Goal: Register for event/course

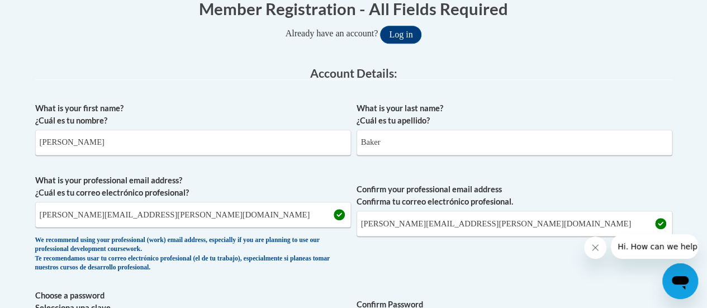
scroll to position [243, 0]
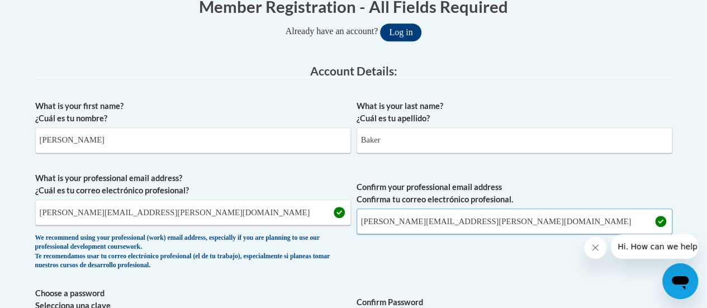
drag, startPoint x: 548, startPoint y: 227, endPoint x: 355, endPoint y: 276, distance: 198.7
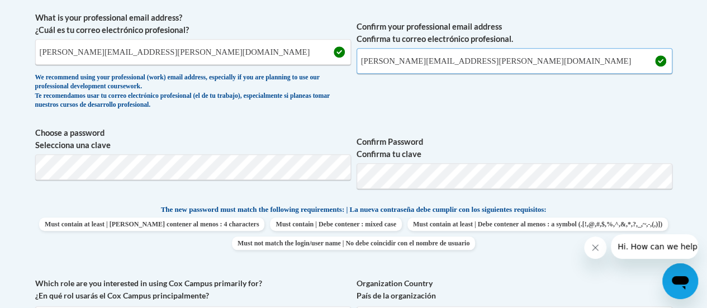
scroll to position [414, 0]
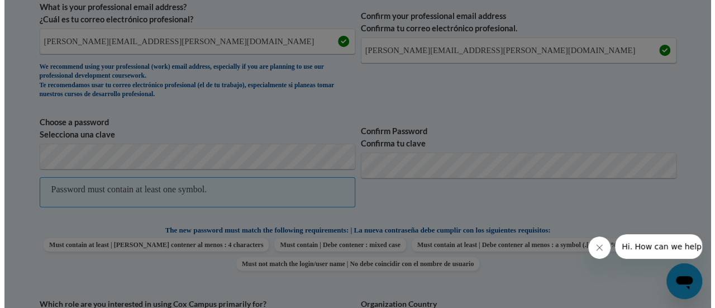
scroll to position [458, 0]
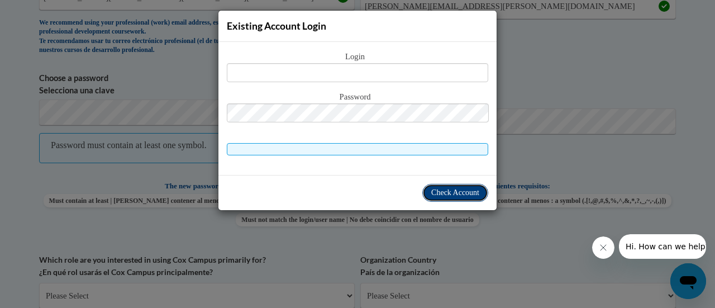
click at [454, 193] on span "Check Account" at bounding box center [455, 192] width 48 height 8
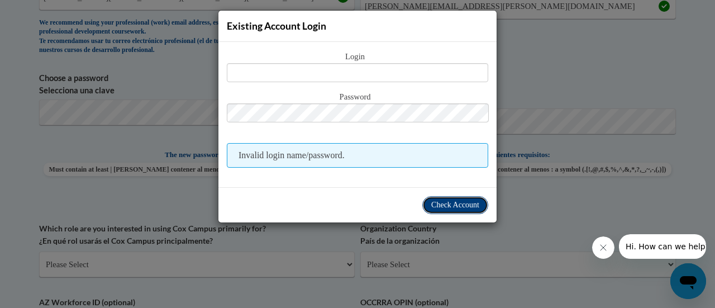
click at [436, 201] on span "Check Account" at bounding box center [455, 205] width 48 height 8
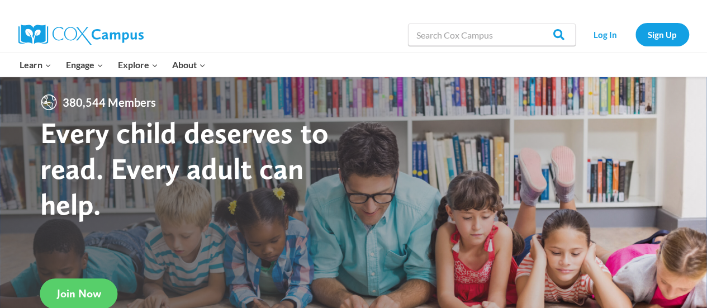
scroll to position [6, 0]
click at [600, 38] on link "Log In" at bounding box center [605, 34] width 49 height 23
click at [594, 44] on link "Log In" at bounding box center [605, 34] width 49 height 23
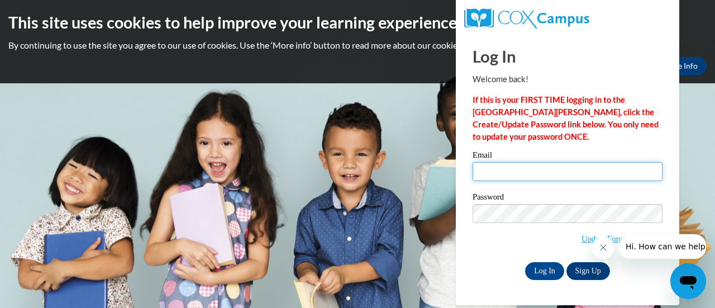
click at [490, 170] on input "Email" at bounding box center [568, 171] width 190 height 19
type input "danette.baker@rusd.org"
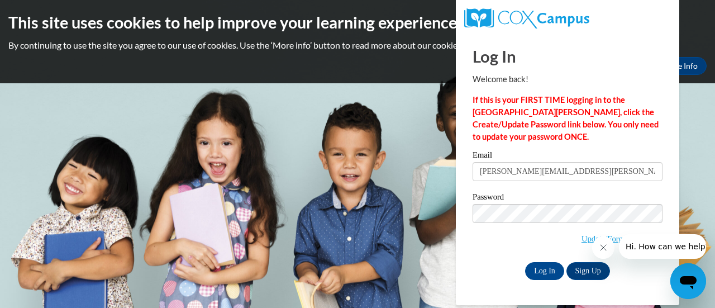
click at [488, 202] on label "Password" at bounding box center [568, 198] width 190 height 11
click at [547, 266] on input "Log In" at bounding box center [544, 271] width 39 height 18
click at [688, 168] on body "This site uses cookies to help improve your learning experience. By continuing …" at bounding box center [357, 154] width 715 height 308
click at [707, 146] on body "This site uses cookies to help improve your learning experience. By continuing …" at bounding box center [357, 154] width 715 height 308
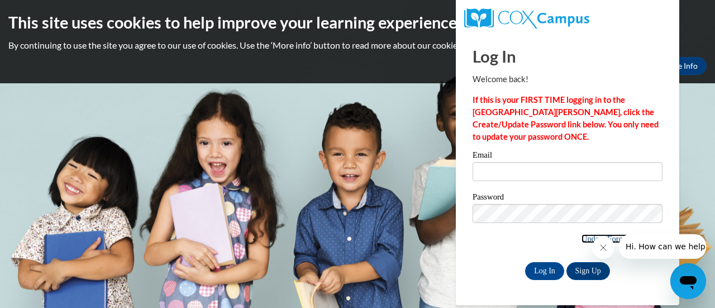
click at [581, 237] on link "Update/Forgot Password" at bounding box center [621, 238] width 81 height 9
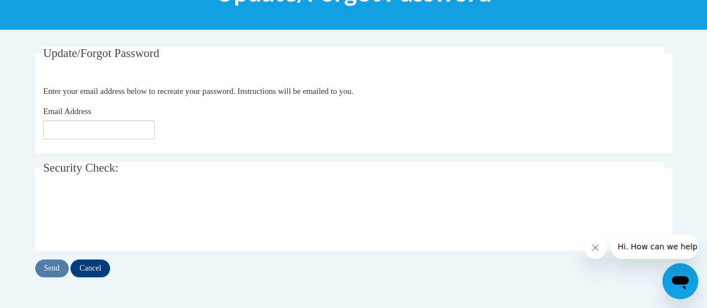
scroll to position [178, 0]
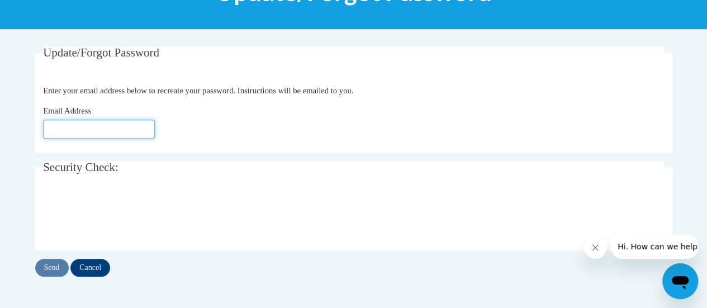
click at [70, 133] on input "Email Address" at bounding box center [99, 129] width 112 height 19
type input "[EMAIL_ADDRESS][DOMAIN_NAME]"
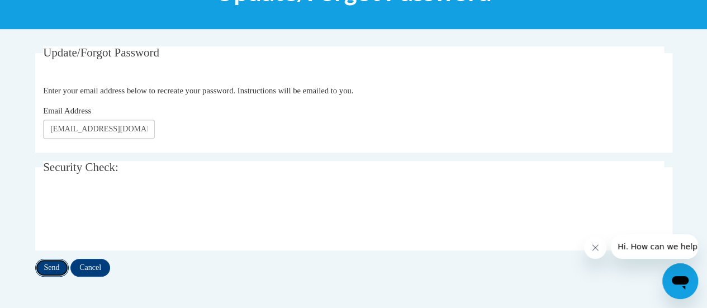
click at [56, 264] on input "Send" at bounding box center [52, 268] width 34 height 18
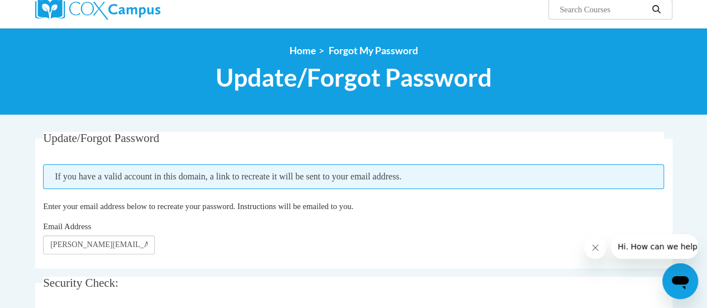
scroll to position [97, 0]
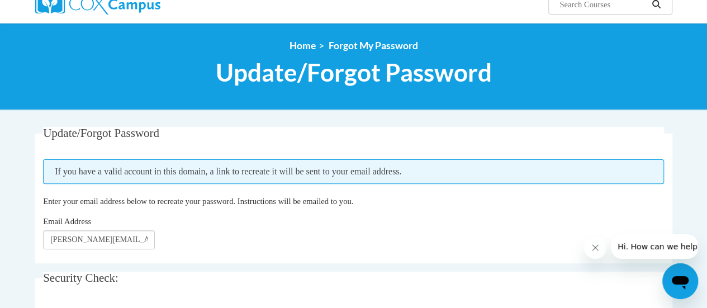
click at [571, 246] on div "Email Address danette.baker@rusd.org" at bounding box center [353, 232] width 621 height 34
click at [590, 246] on icon "Close message from company" at bounding box center [594, 247] width 9 height 9
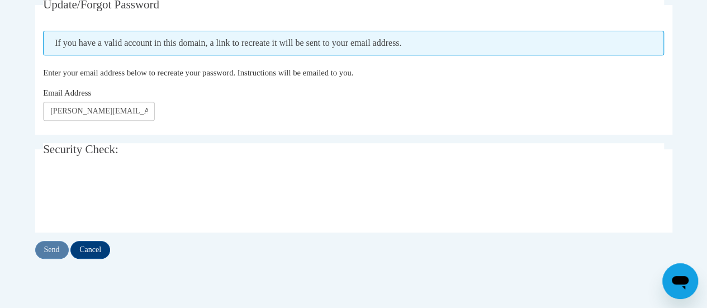
scroll to position [226, 0]
click at [49, 247] on input "Send" at bounding box center [52, 249] width 34 height 18
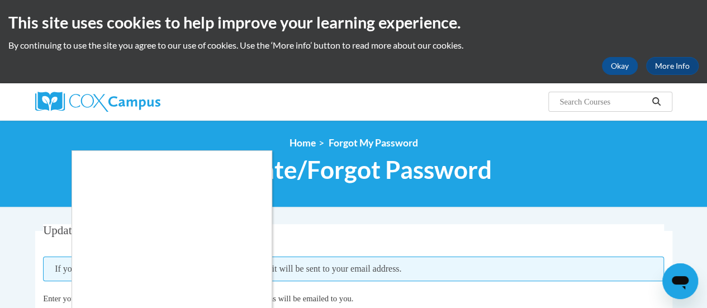
click at [104, 105] on div at bounding box center [353, 154] width 707 height 308
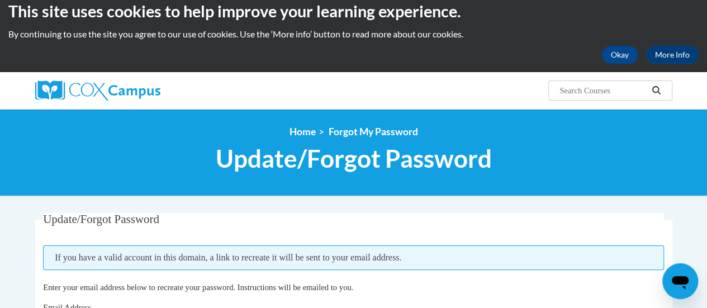
scroll to position [10, 0]
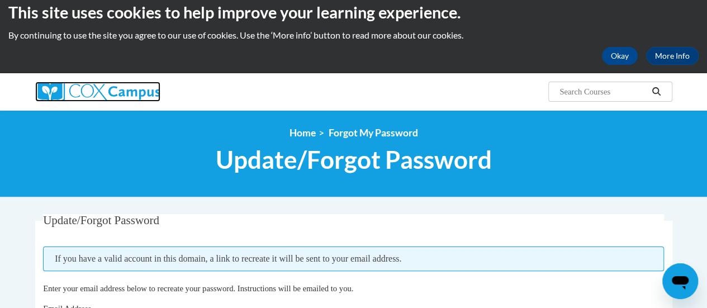
click at [104, 90] on img at bounding box center [97, 92] width 125 height 20
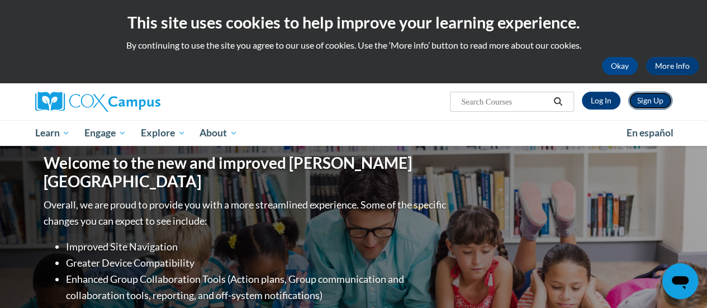
click at [655, 105] on link "Sign Up" at bounding box center [650, 101] width 44 height 18
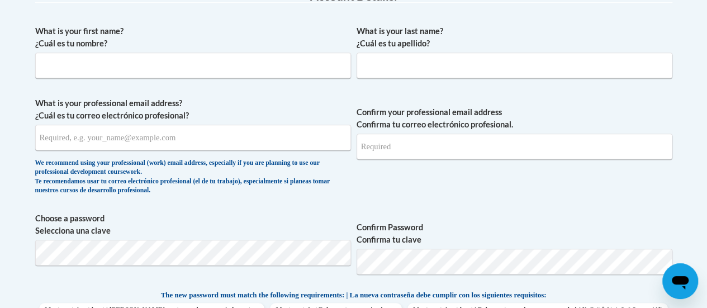
scroll to position [317, 0]
click at [201, 64] on input "What is your first name? ¿Cuál es tu nombre?" at bounding box center [193, 66] width 316 height 26
type input "[PERSON_NAME]"
type input "Baker"
type input "[EMAIL_ADDRESS][DOMAIN_NAME]"
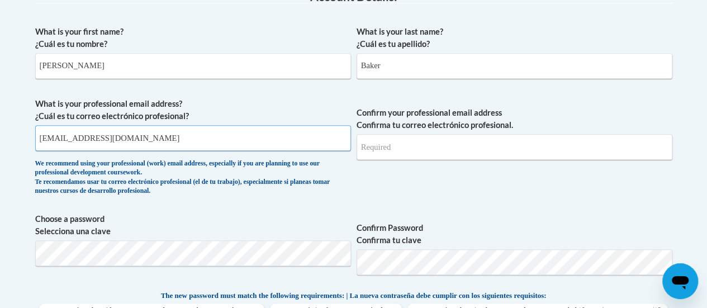
type input "[EMAIL_ADDRESS][DOMAIN_NAME]"
click at [70, 139] on input "[EMAIL_ADDRESS][DOMAIN_NAME]" at bounding box center [193, 138] width 316 height 26
click at [100, 138] on input "[EMAIL_ADDRESS][DOMAIN_NAME]" at bounding box center [193, 138] width 316 height 26
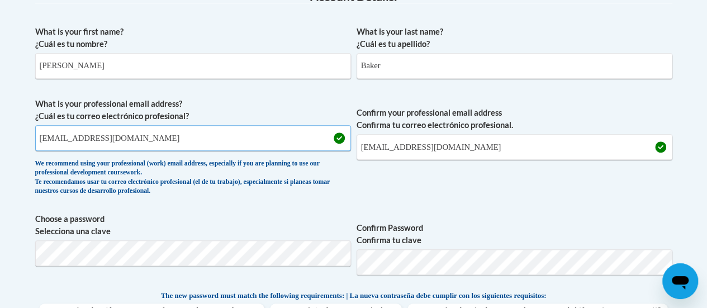
click at [100, 138] on input "[EMAIL_ADDRESS][DOMAIN_NAME]" at bounding box center [193, 138] width 316 height 26
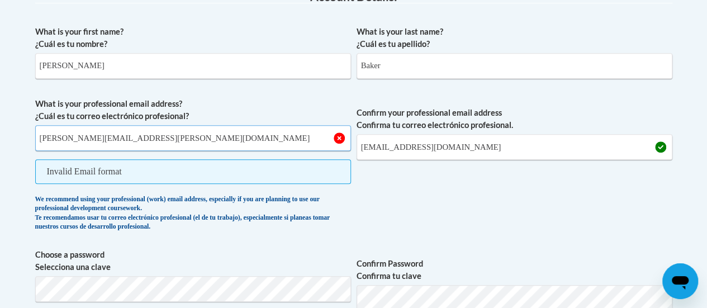
type input "[PERSON_NAME][EMAIL_ADDRESS][PERSON_NAME][DOMAIN_NAME]"
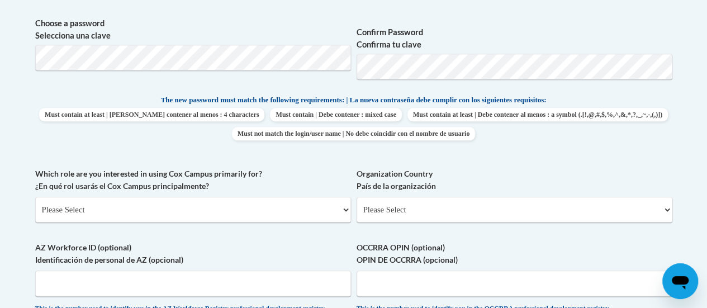
scroll to position [512, 0]
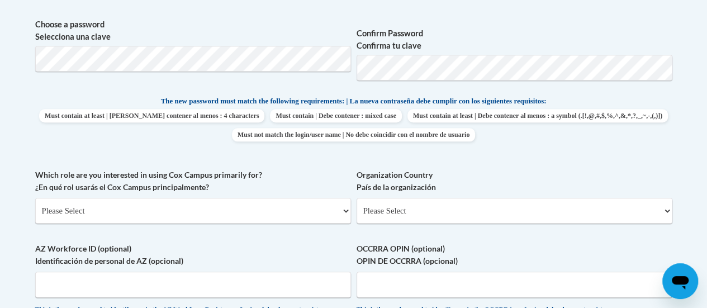
type input "danettebaker@rusd.org"
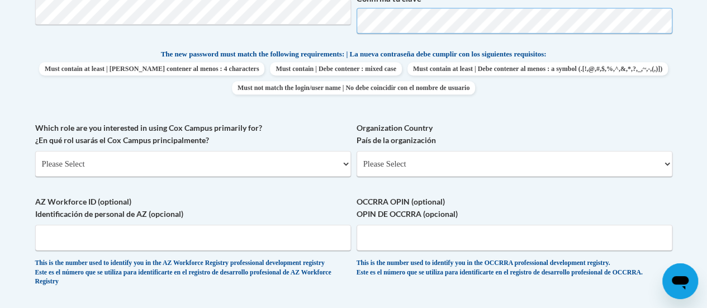
scroll to position [558, 0]
click at [344, 159] on select "Please Select College/University | Colegio/Universidad Community/Nonprofit Part…" at bounding box center [193, 164] width 316 height 26
select select "fbf2d438-af2f-41f8-98f1-81c410e29de3"
click at [35, 151] on select "Please Select College/University | Colegio/Universidad Community/Nonprofit Part…" at bounding box center [193, 164] width 316 height 26
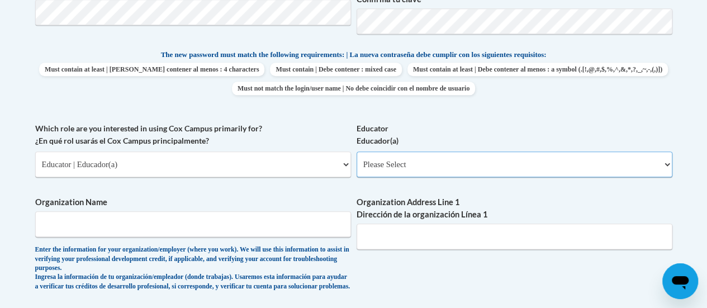
click at [664, 162] on select "Please Select Early Learning/Daycare Teacher/Family Home Care Provider | Maestr…" at bounding box center [514, 164] width 316 height 26
select select "8e40623d-54d0-45cd-9f92-5df65cd3f8cf"
click at [356, 151] on select "Please Select Early Learning/Daycare Teacher/Family Home Care Provider | Maestr…" at bounding box center [514, 164] width 316 height 26
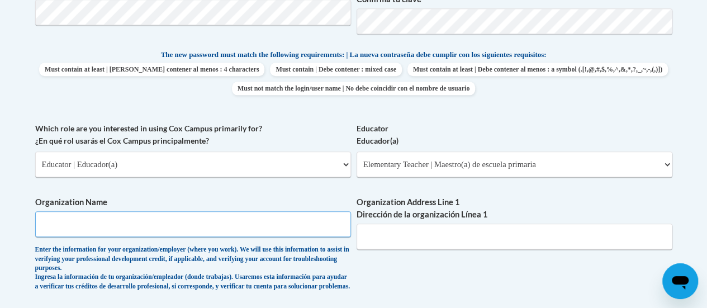
click at [132, 225] on input "Organization Name" at bounding box center [193, 224] width 316 height 26
type input "RUSD"
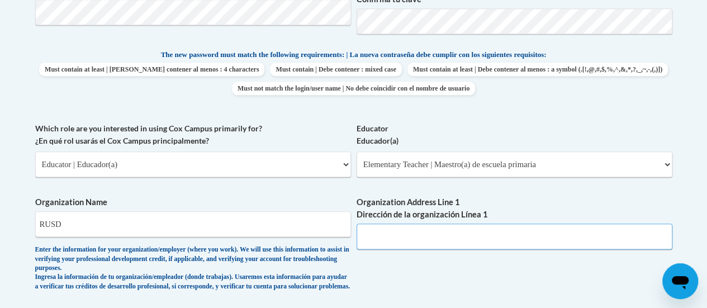
click at [384, 231] on input "Organization Address Line 1 Dirección de la organización Línea 1" at bounding box center [514, 236] width 316 height 26
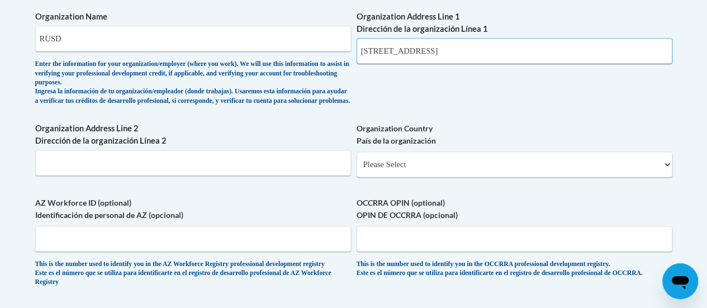
scroll to position [745, 0]
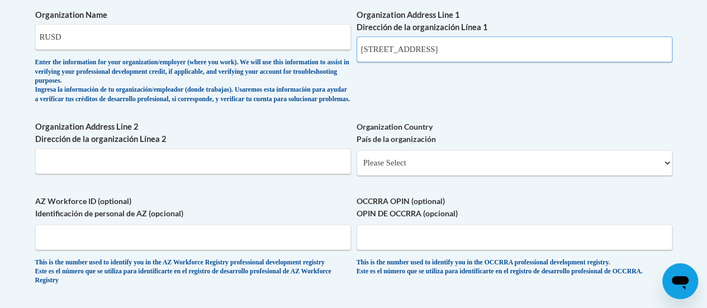
type input "1347 Emmertson Road, Racine, WI"
click at [668, 171] on select "Please Select United States | Estados Unidos Outside of the United States | Fue…" at bounding box center [514, 163] width 316 height 26
select select "2ba6c5f2-6ab4-47b5-9408-0a73ae60d186"
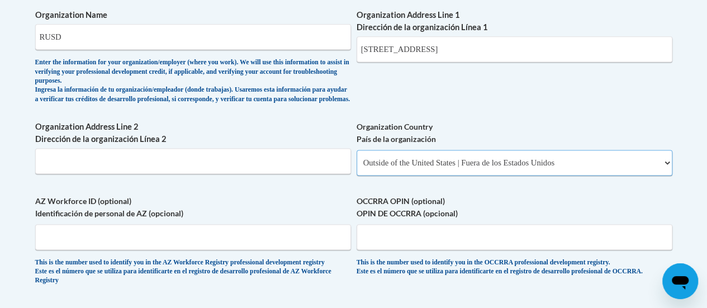
click at [356, 159] on select "Please Select United States | Estados Unidos Outside of the United States | Fue…" at bounding box center [514, 163] width 316 height 26
select select
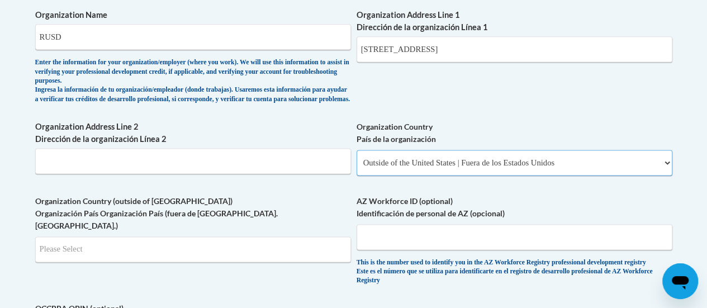
click at [667, 167] on select "Please Select United States | Estados Unidos Outside of the United States | Fue…" at bounding box center [514, 163] width 316 height 26
select select "ad49bcad-a171-4b2e-b99c-48b446064914"
click at [356, 159] on select "Please Select United States | Estados Unidos Outside of the United States | Fue…" at bounding box center [514, 163] width 316 height 26
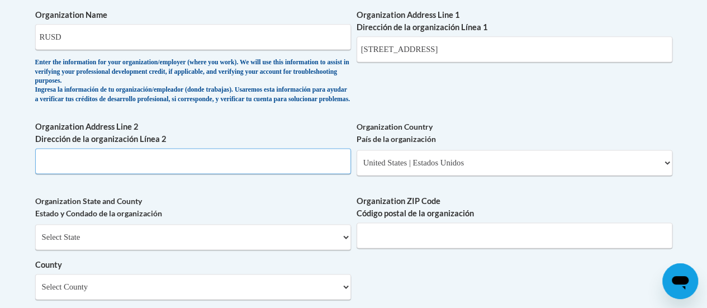
click at [250, 173] on input "Organization Address Line 2 Dirección de la organización Línea 2" at bounding box center [193, 161] width 316 height 26
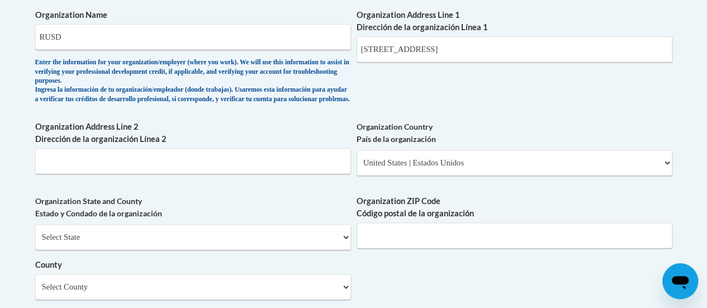
click at [112, 271] on label "County" at bounding box center [193, 265] width 316 height 12
click at [112, 274] on select "Select County Adams Ashland Barron Bayfield Brown Buffalo Burnett Calumet Chipp…" at bounding box center [193, 287] width 316 height 26
click at [344, 243] on select "Select State Alabama Alaska Arizona Arkansas California Colorado Connecticut De…" at bounding box center [193, 237] width 316 height 26
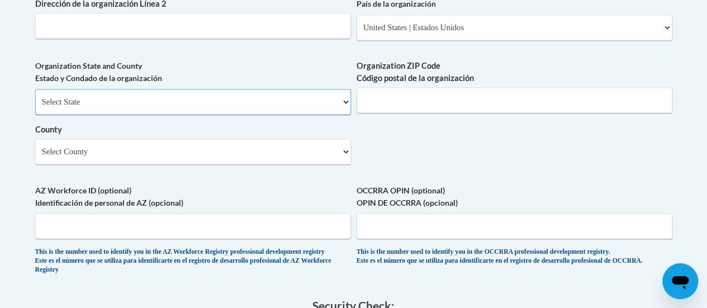
scroll to position [880, 0]
click at [344, 115] on select "Select State Alabama Alaska Arizona Arkansas California Colorado Connecticut De…" at bounding box center [193, 102] width 316 height 26
select select "[US_STATE]"
click at [35, 97] on select "Select State Alabama Alaska Arizona Arkansas California Colorado Connecticut De…" at bounding box center [193, 102] width 316 height 26
click at [430, 108] on input "Organization ZIP Code Código postal de la organización" at bounding box center [514, 100] width 316 height 26
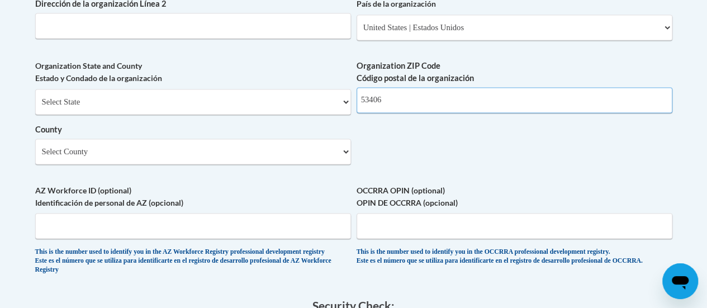
type input "53406"
click at [136, 163] on select "Select County Adams Ashland Barron Bayfield Brown Buffalo Burnett Calumet Chipp…" at bounding box center [193, 152] width 316 height 26
click at [35, 147] on select "Select County Adams Ashland Barron Bayfield Brown Buffalo Burnett Calumet Chipp…" at bounding box center [193, 152] width 316 height 26
click at [77, 159] on select "Select County Adams Ashland Barron Bayfield Brown Buffalo Burnett Calumet Chipp…" at bounding box center [193, 152] width 316 height 26
select select "Racine"
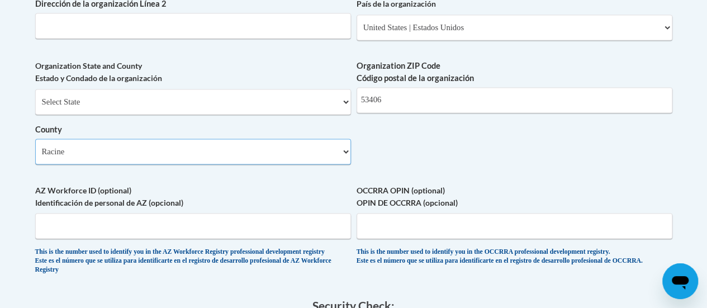
click at [35, 147] on select "Select County Adams Ashland Barron Bayfield Brown Buffalo Burnett Calumet Chipp…" at bounding box center [193, 152] width 316 height 26
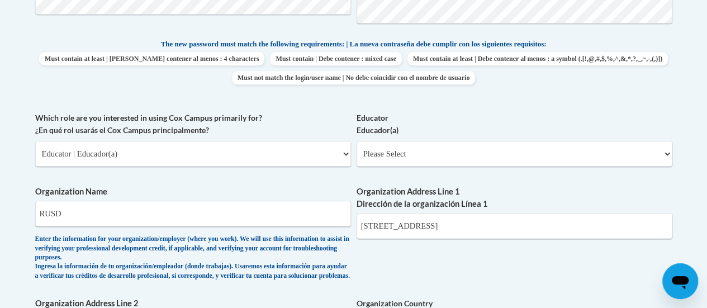
scroll to position [551, 0]
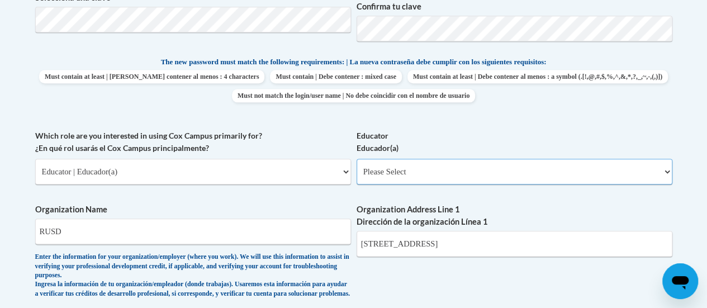
click at [664, 171] on select "Please Select Early Learning/Daycare Teacher/Family Home Care Provider | Maestr…" at bounding box center [514, 172] width 316 height 26
select select "8e40623d-54d0-45cd-9f92-5df65cd3f8cf"
click at [356, 159] on select "Please Select Early Learning/Daycare Teacher/Family Home Care Provider | Maestr…" at bounding box center [514, 172] width 316 height 26
select select "null"
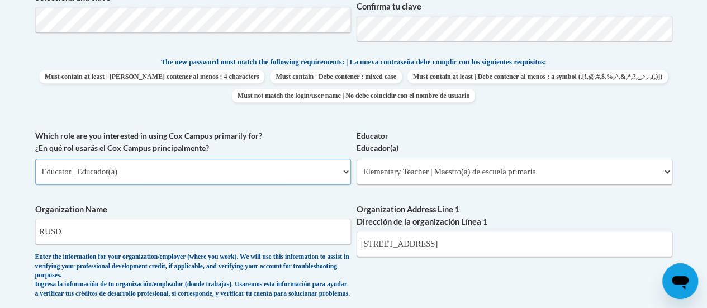
click at [341, 169] on select "Please Select College/University | Colegio/Universidad Community/Nonprofit Part…" at bounding box center [193, 172] width 316 height 26
click at [35, 159] on select "Please Select College/University | Colegio/Universidad Community/Nonprofit Part…" at bounding box center [193, 172] width 316 height 26
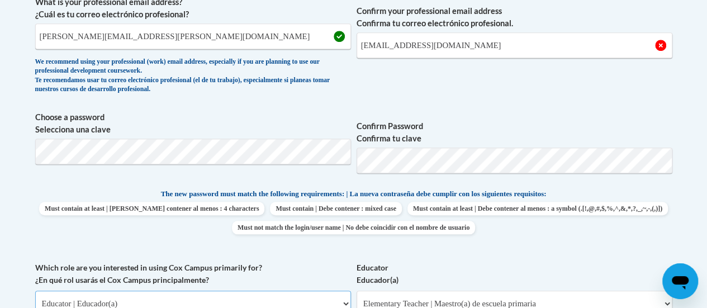
scroll to position [362, 0]
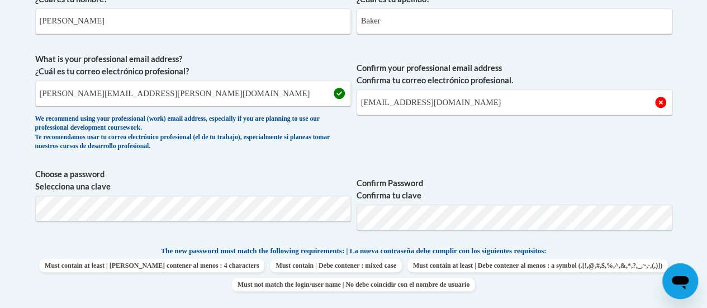
click at [155, 183] on label "Choose a password Selecciona una clave" at bounding box center [193, 180] width 316 height 25
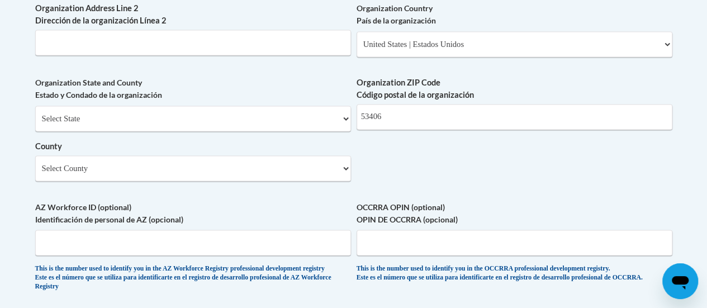
scroll to position [868, 0]
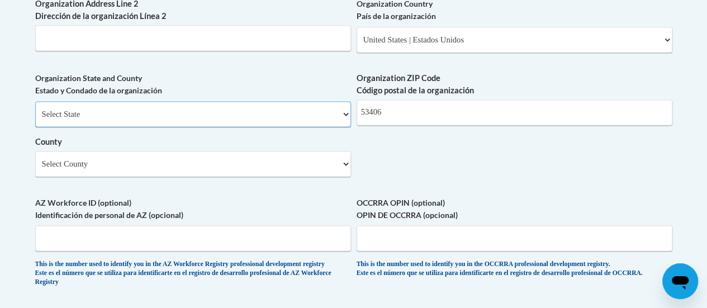
click at [346, 121] on select "Select State Alabama Alaska Arizona Arkansas California Colorado Connecticut De…" at bounding box center [193, 114] width 316 height 26
select select "[US_STATE]"
click at [35, 109] on select "Select State Alabama Alaska Arizona Arkansas California Colorado Connecticut De…" at bounding box center [193, 114] width 316 height 26
click at [346, 174] on select "Select County Adams Ashland Barron Bayfield Brown Buffalo Burnett Calumet Chipp…" at bounding box center [193, 164] width 316 height 26
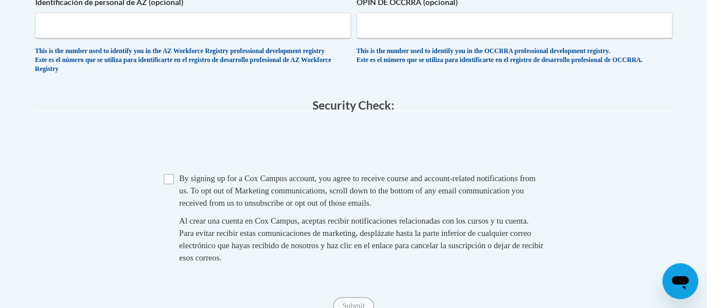
scroll to position [1080, 0]
click at [170, 184] on input "Checkbox" at bounding box center [169, 179] width 10 height 10
checkbox input "true"
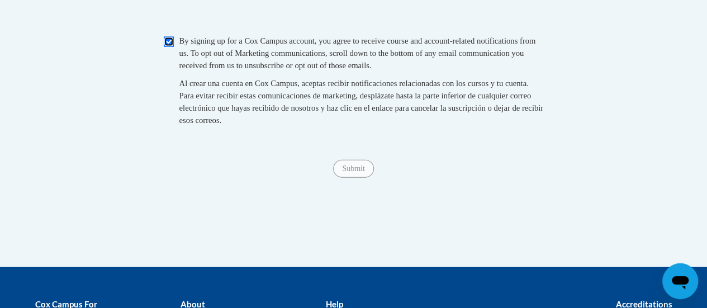
scroll to position [1226, 0]
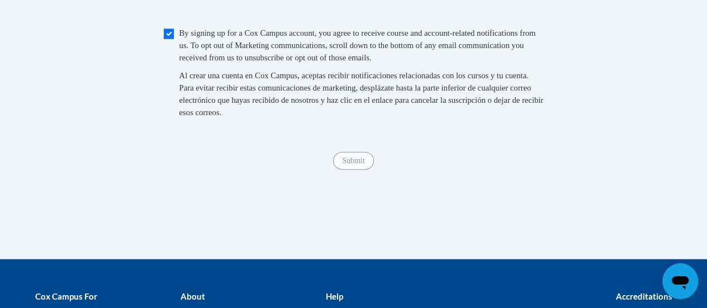
click at [349, 164] on span "Submit" at bounding box center [353, 159] width 40 height 9
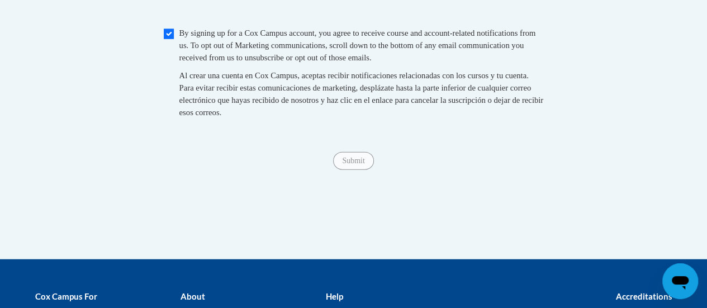
click at [349, 164] on span "Submit" at bounding box center [353, 159] width 40 height 9
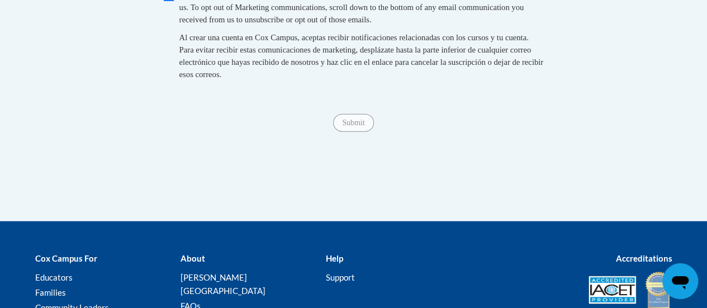
scroll to position [1263, 0]
click at [349, 126] on span "Submit" at bounding box center [353, 121] width 40 height 9
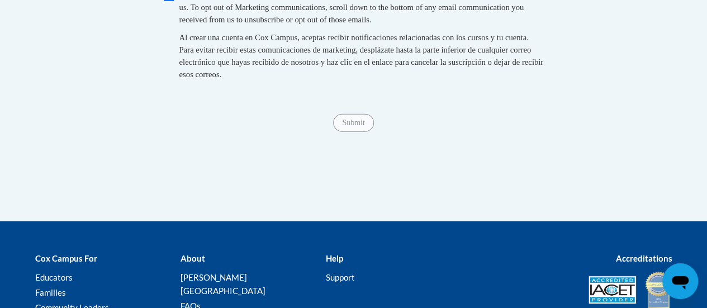
click at [349, 126] on span "Submit" at bounding box center [353, 121] width 40 height 9
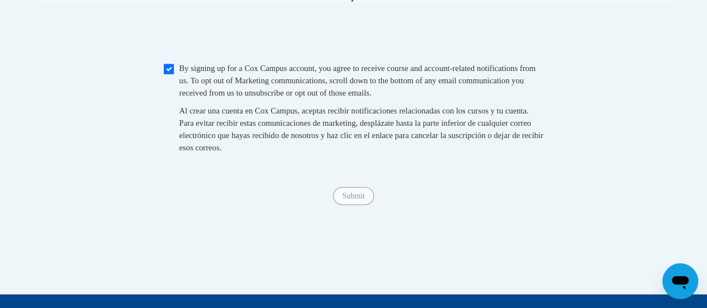
scroll to position [1191, 0]
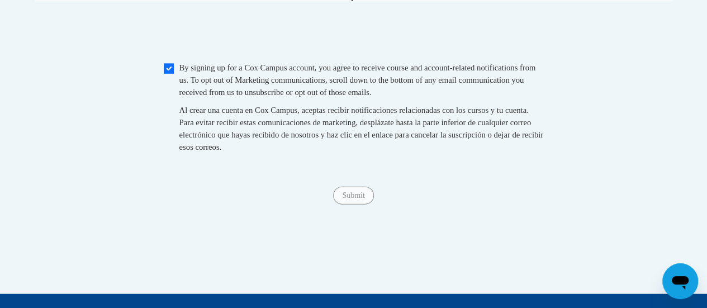
click at [350, 199] on span "Submit" at bounding box center [353, 194] width 40 height 9
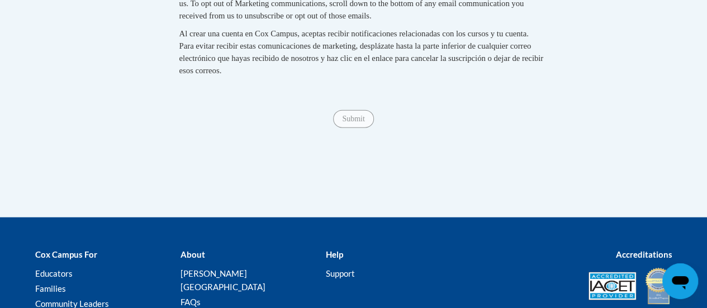
scroll to position [1268, 0]
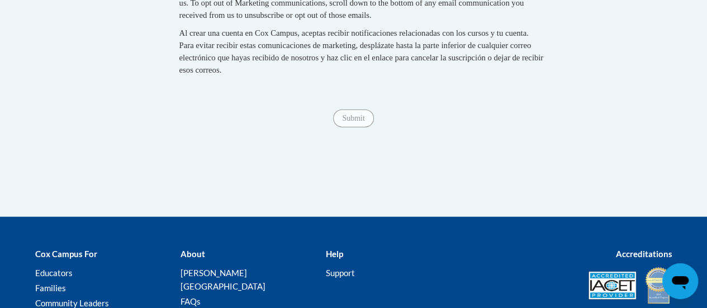
click at [349, 122] on span "Submit" at bounding box center [353, 117] width 40 height 9
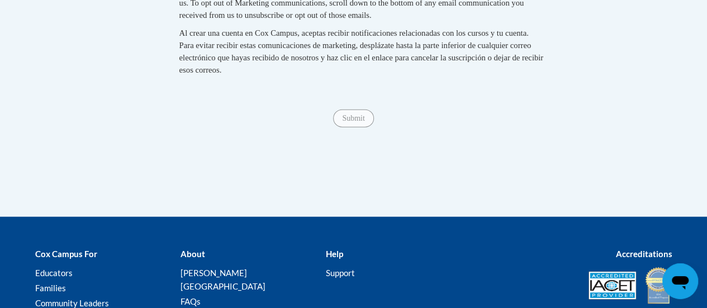
click at [349, 122] on span "Submit" at bounding box center [353, 117] width 40 height 9
click at [346, 122] on span "Submit" at bounding box center [353, 117] width 40 height 9
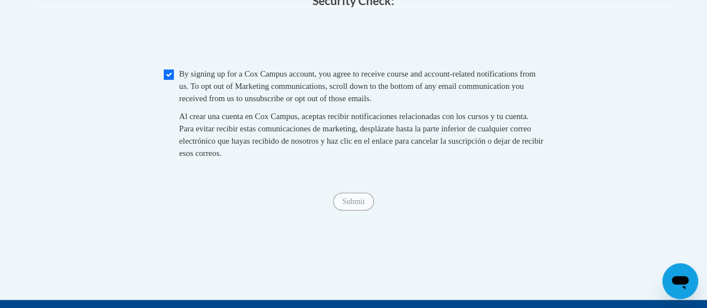
scroll to position [1189, 0]
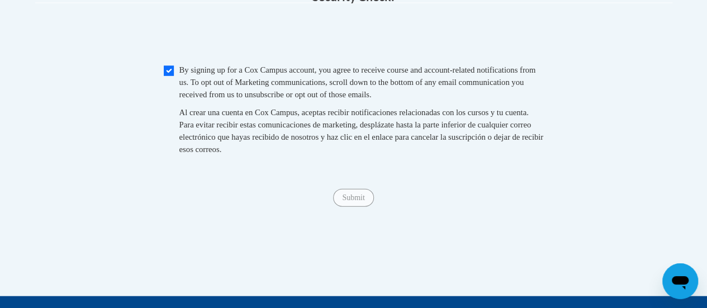
click at [349, 201] on span "Submit" at bounding box center [353, 196] width 40 height 9
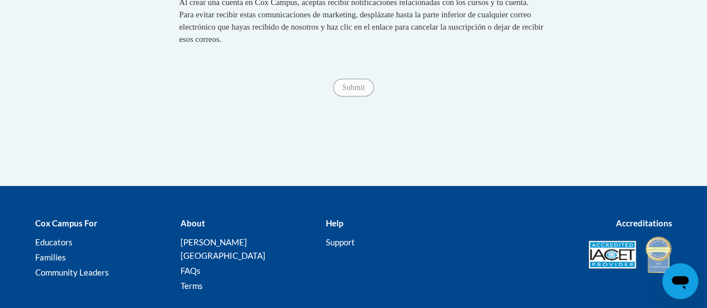
click at [349, 199] on div at bounding box center [353, 192] width 707 height 13
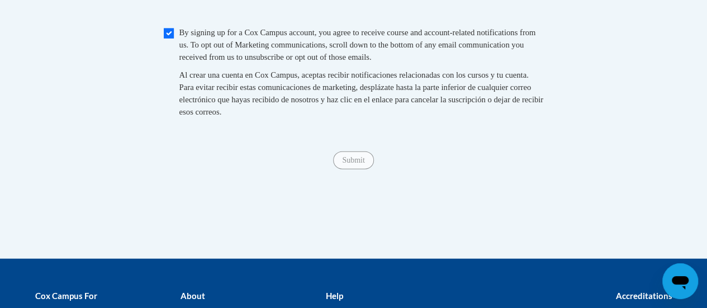
scroll to position [1226, 0]
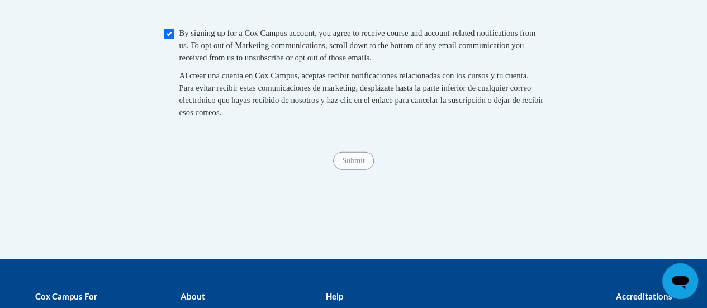
click at [355, 164] on span "Submit" at bounding box center [353, 159] width 40 height 9
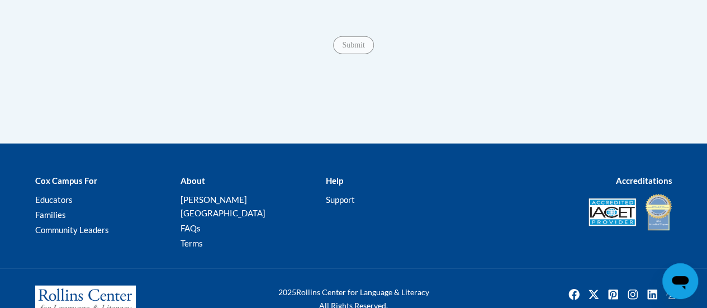
scroll to position [1340, 0]
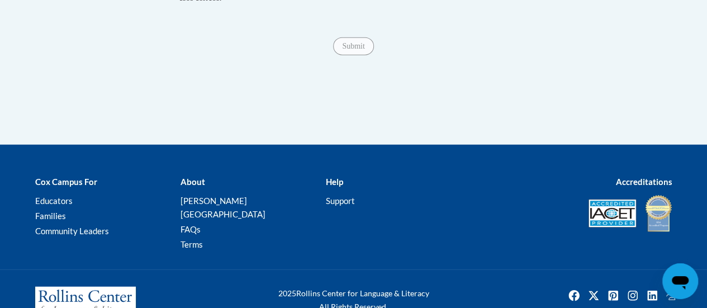
click at [349, 50] on span "Submit" at bounding box center [353, 45] width 40 height 9
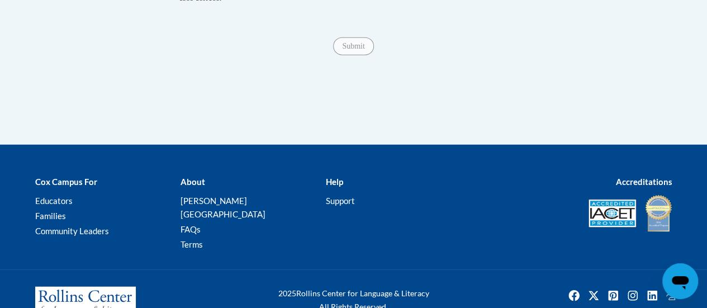
click at [349, 50] on span "Submit" at bounding box center [353, 45] width 40 height 9
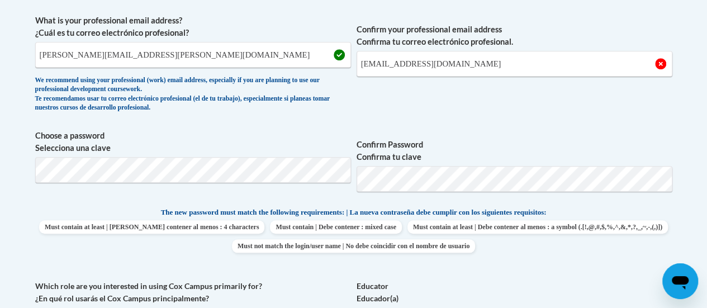
scroll to position [398, 0]
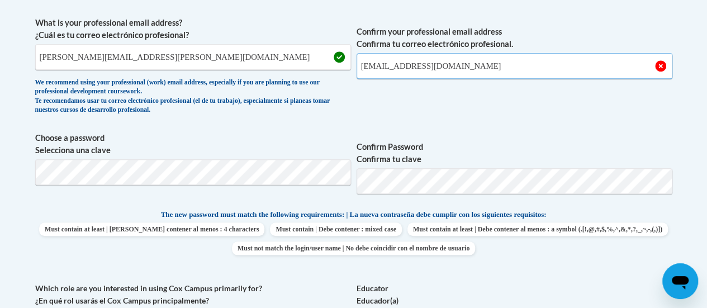
click at [452, 64] on input "danettebaker@rusd.org" at bounding box center [514, 66] width 316 height 26
click at [452, 64] on input "danette" at bounding box center [514, 66] width 316 height 26
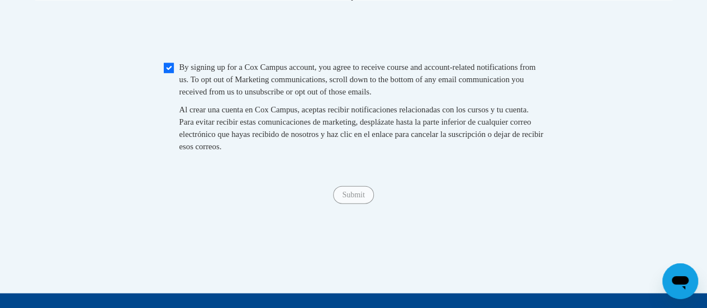
scroll to position [1193, 0]
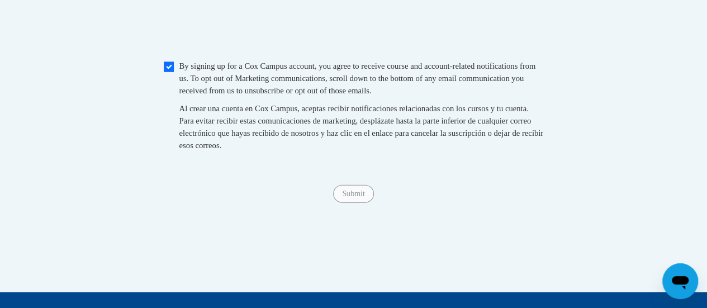
type input "danette.baker@rusd.org"
click at [349, 197] on span "Submit" at bounding box center [353, 192] width 40 height 9
click at [349, 203] on input "Submit" at bounding box center [353, 194] width 40 height 18
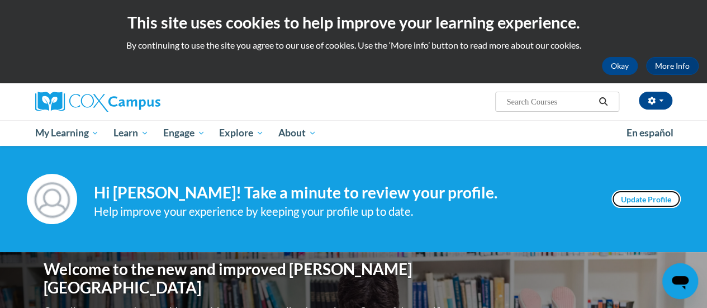
click at [640, 202] on link "Update Profile" at bounding box center [645, 199] width 69 height 18
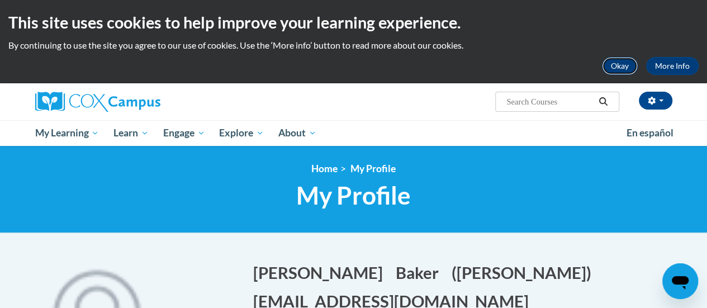
click at [618, 59] on button "Okay" at bounding box center [620, 66] width 36 height 18
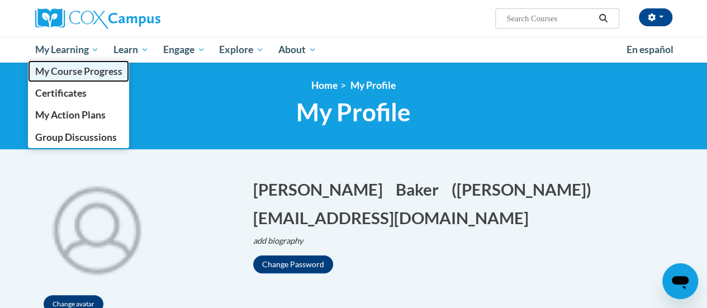
click at [75, 70] on span "My Course Progress" at bounding box center [78, 71] width 87 height 12
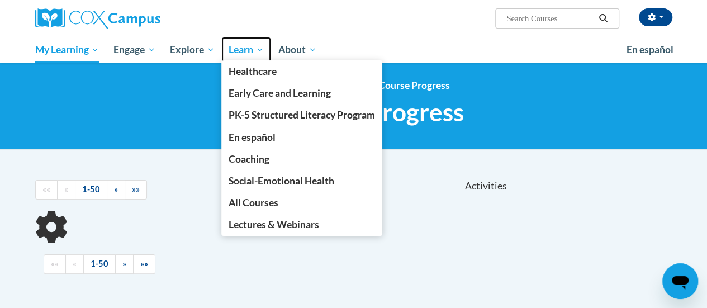
click at [238, 38] on link "Learn" at bounding box center [246, 50] width 50 height 26
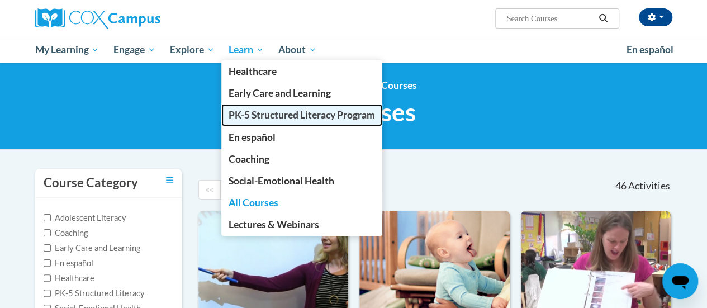
click at [278, 122] on link "PK-5 Structured Literacy Program" at bounding box center [301, 115] width 161 height 22
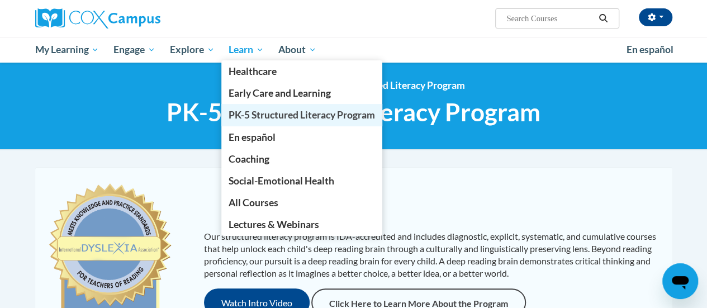
click at [274, 118] on span "PK-5 Structured Literacy Program" at bounding box center [301, 115] width 146 height 12
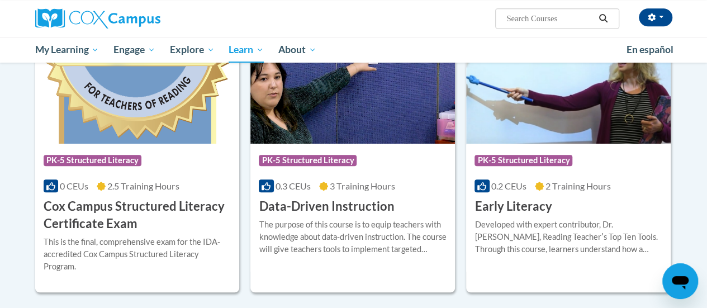
scroll to position [403, 0]
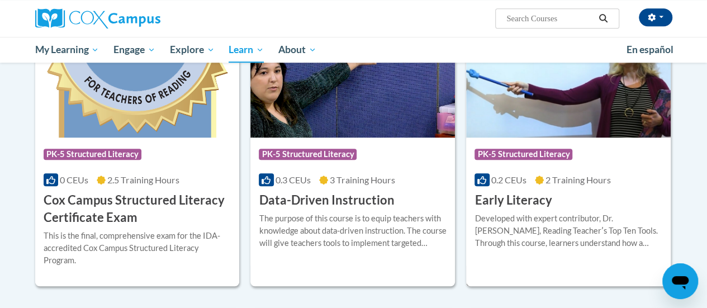
click at [614, 198] on div "Course Category: PK-5 Structured Literacy 0.2 CEUs 2 Training Hours COURSE Earl…" at bounding box center [568, 172] width 204 height 71
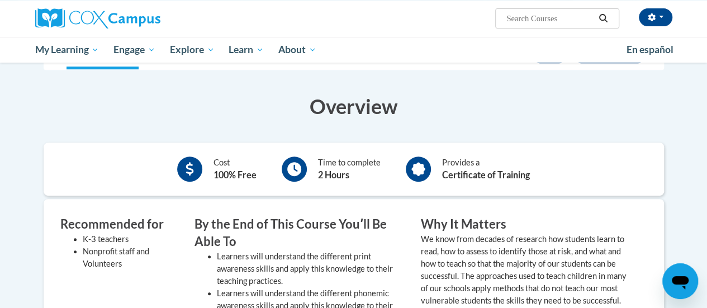
scroll to position [212, 0]
click at [620, 158] on div "Cost 100% Free Time to complete 2 Hours Provides a Certificate of Training" at bounding box center [354, 169] width 620 height 36
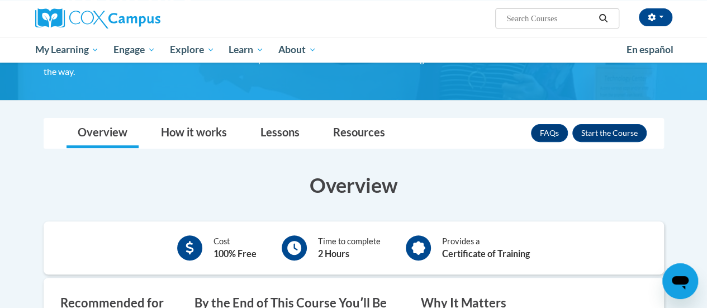
scroll to position [133, 0]
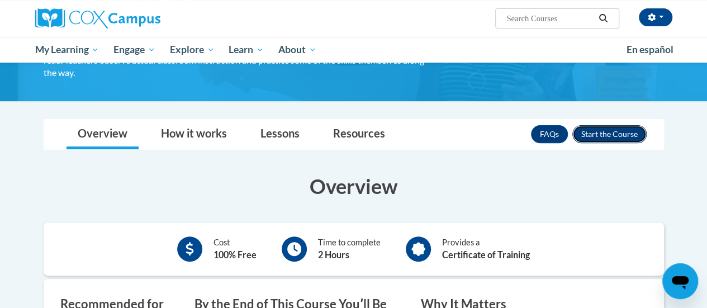
click at [595, 136] on button "Enroll" at bounding box center [609, 134] width 74 height 18
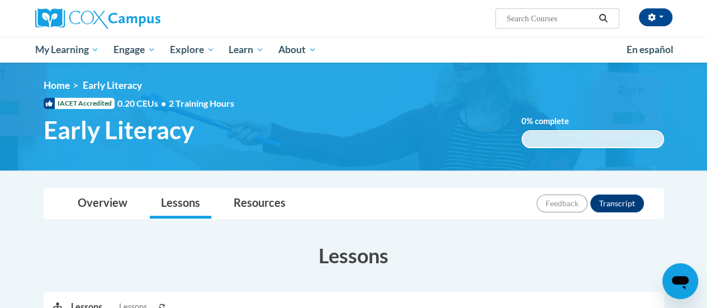
click at [612, 135] on div "0.001% complete 0.001%" at bounding box center [592, 139] width 142 height 18
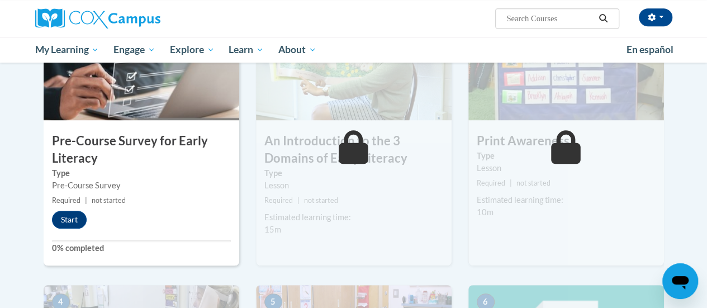
scroll to position [285, 0]
